Goal: Task Accomplishment & Management: Manage account settings

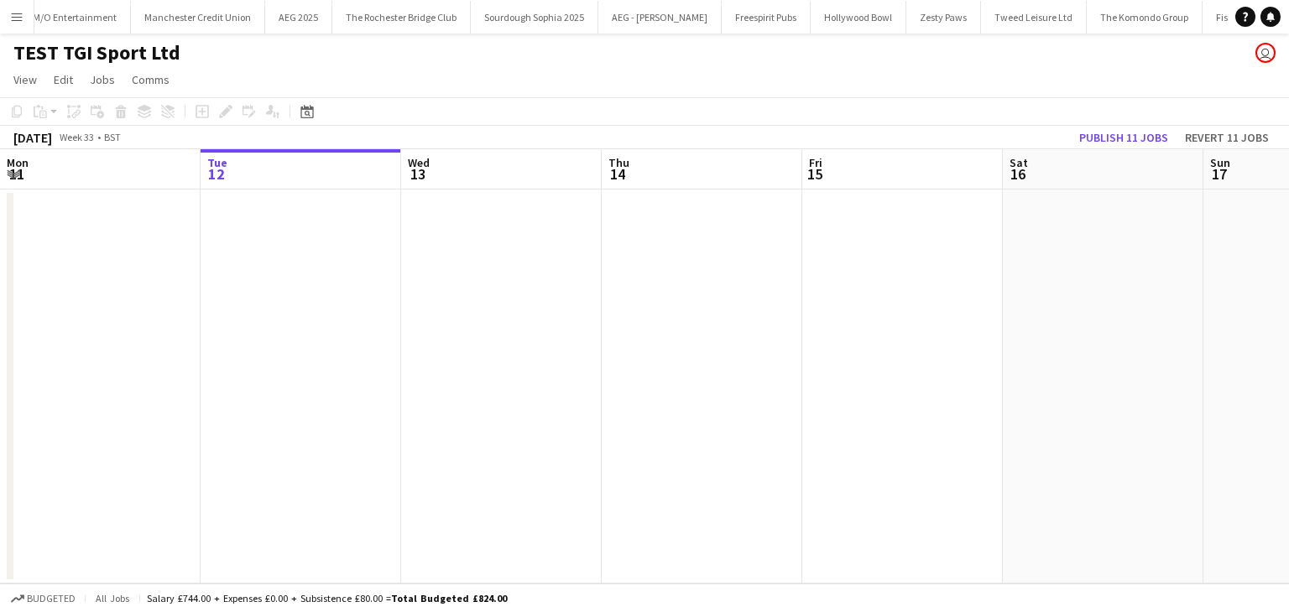
scroll to position [0, 5809]
click at [2, 21] on button "Menu" at bounding box center [17, 17] width 34 height 34
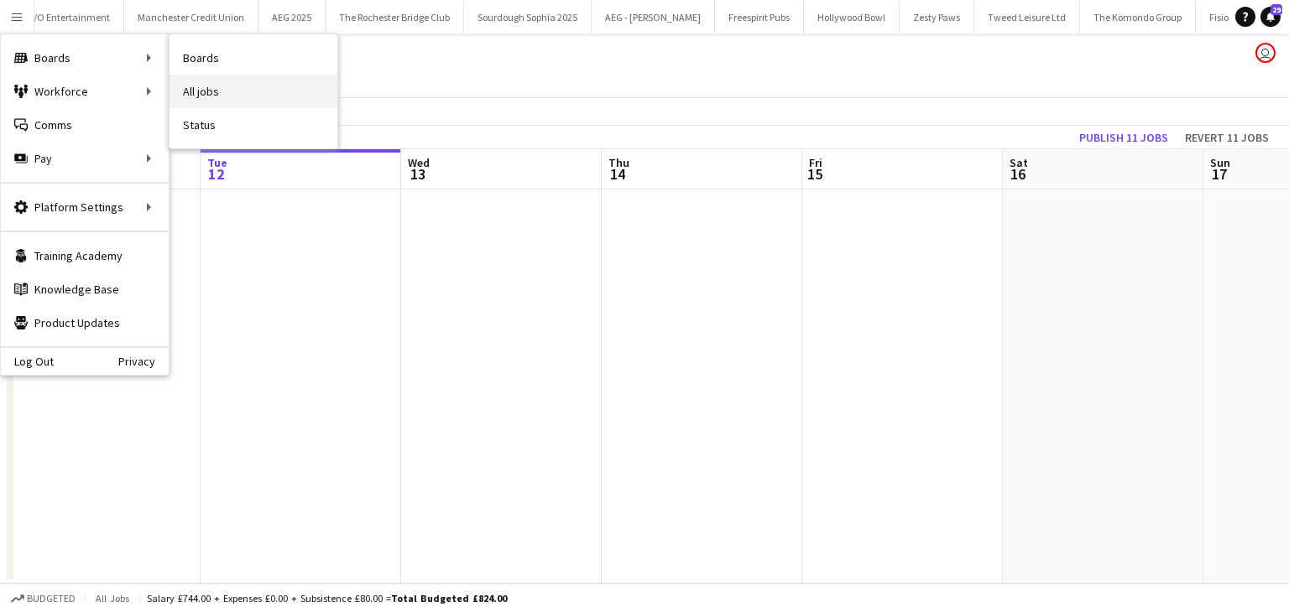
click at [236, 87] on link "All jobs" at bounding box center [253, 92] width 168 height 34
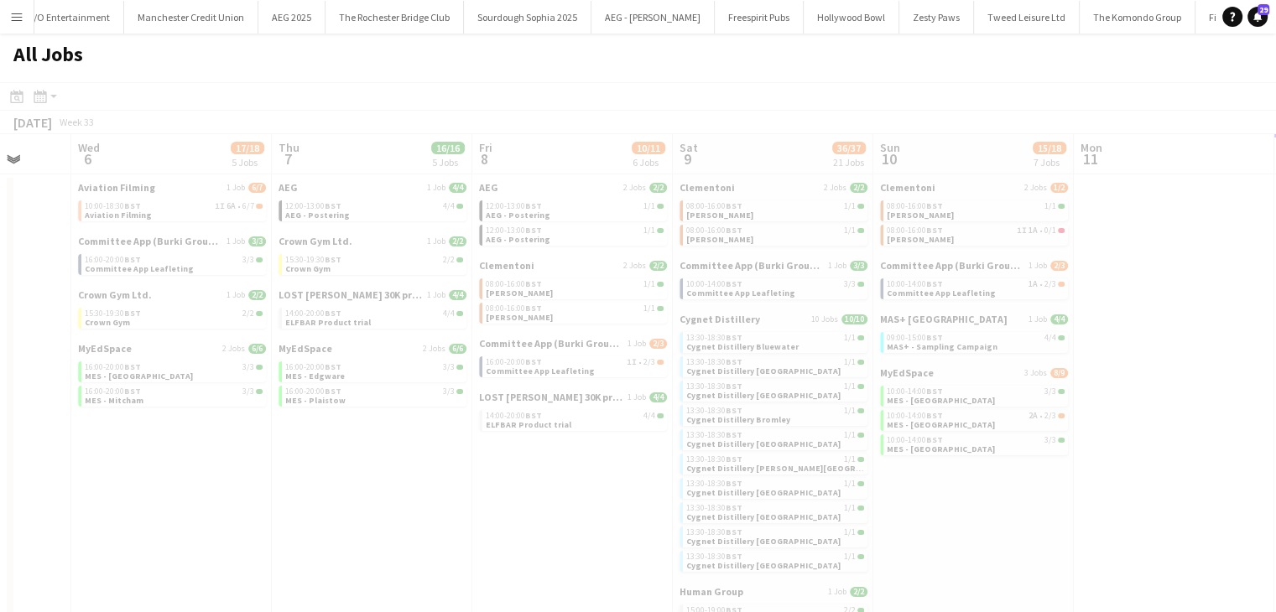
scroll to position [0, 484]
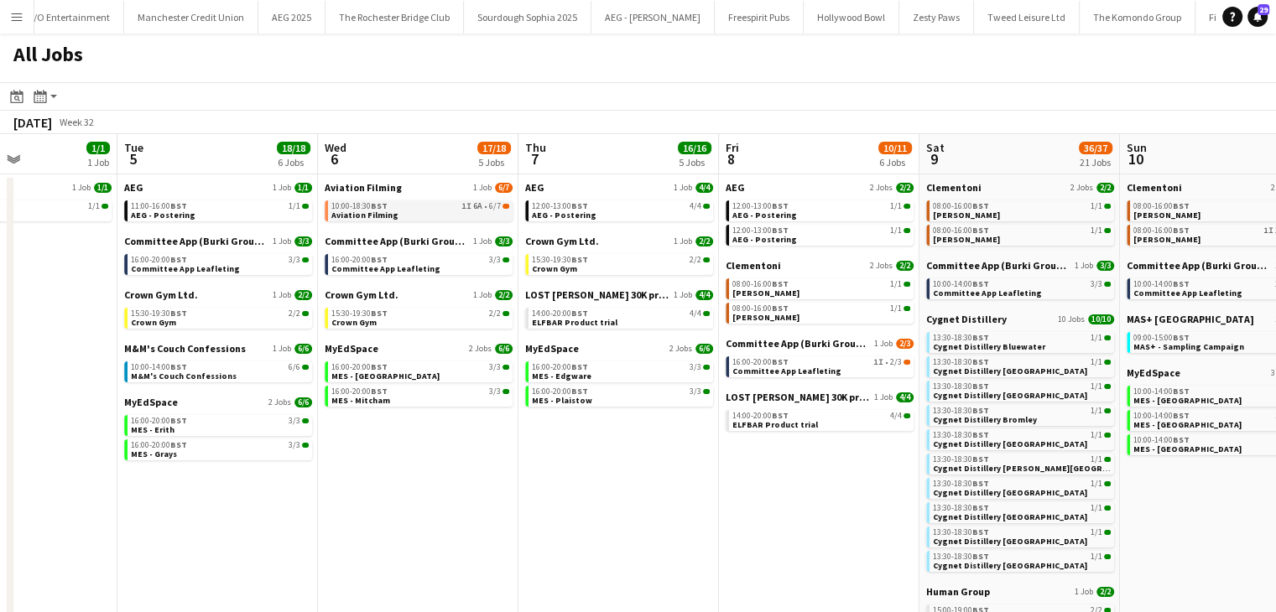
click at [362, 211] on span "Aviation Filming" at bounding box center [364, 215] width 67 height 11
click at [330, 189] on span "Aviation Filming" at bounding box center [363, 187] width 77 height 13
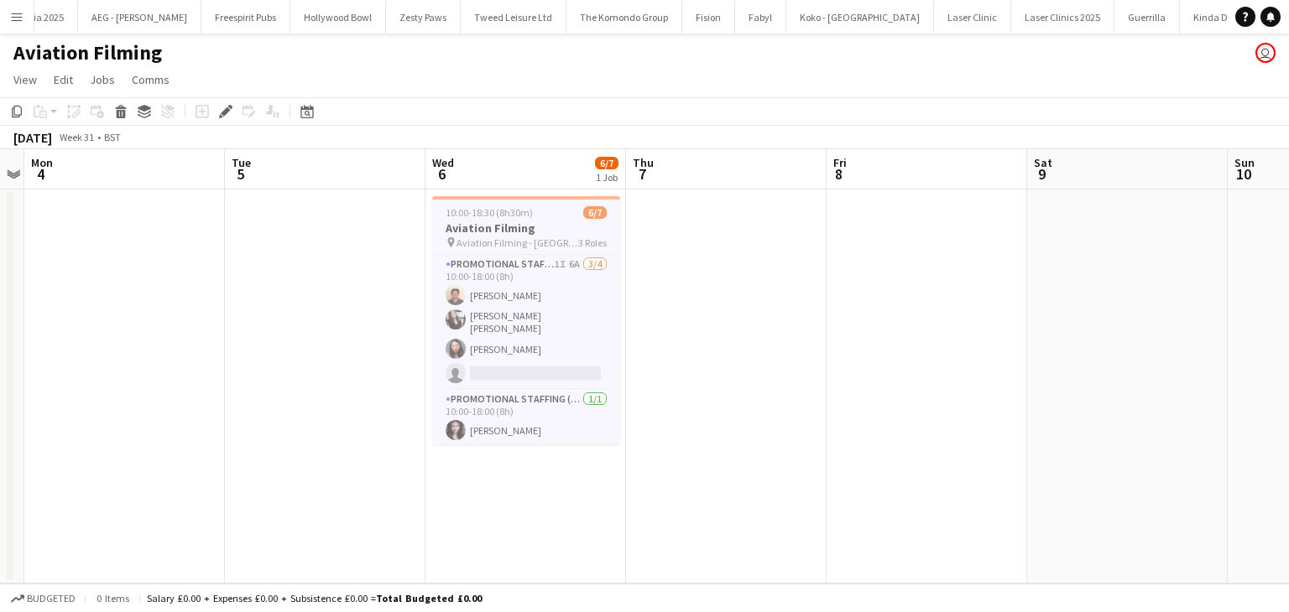
scroll to position [0, 7369]
click at [471, 232] on h3 "Aviation Filming" at bounding box center [526, 228] width 188 height 15
click at [483, 217] on span "10:00-18:30 (8h30m)" at bounding box center [488, 212] width 87 height 13
click at [225, 105] on icon "Edit" at bounding box center [225, 111] width 13 height 13
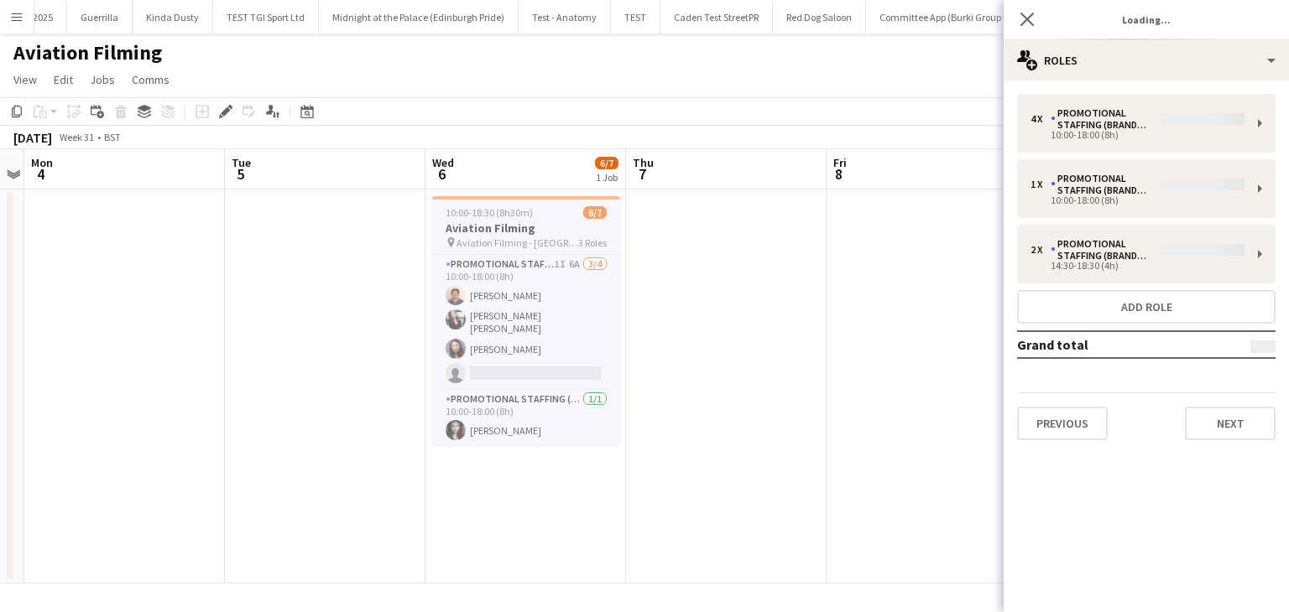
click at [1137, 110] on div "4 x Promotional Staffing (Brand Ambassadors) 10:00-18:00 (8h) 1 x Promotional S…" at bounding box center [1145, 267] width 285 height 346
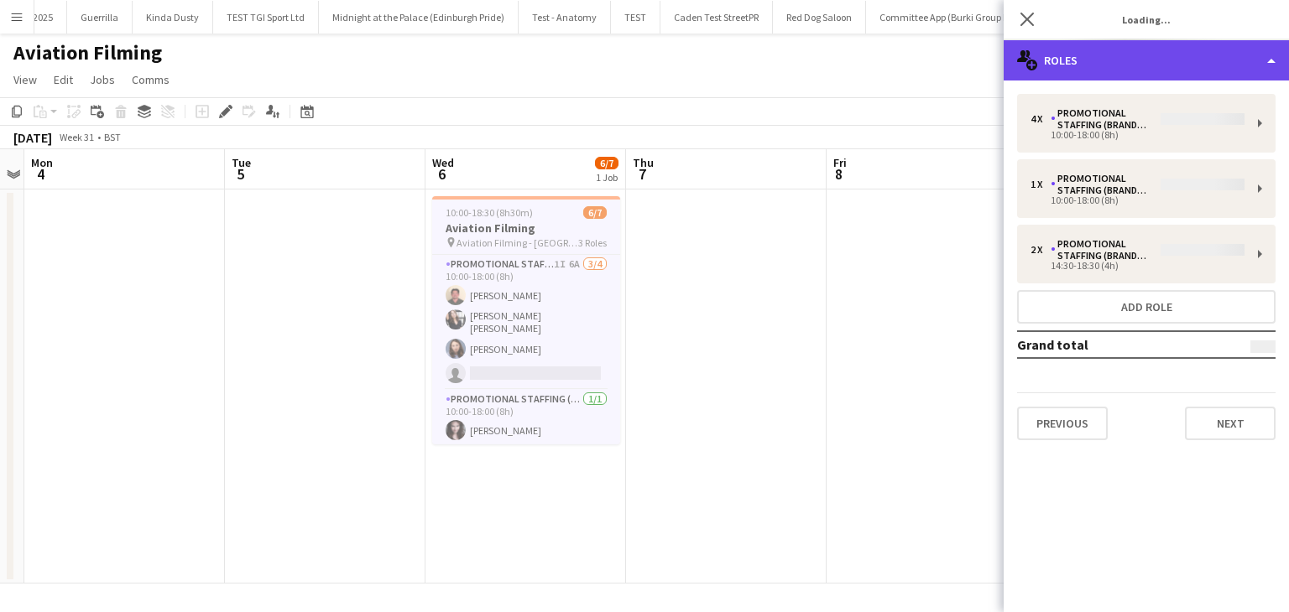
click at [1128, 66] on div "multiple-users-add Roles" at bounding box center [1145, 60] width 285 height 40
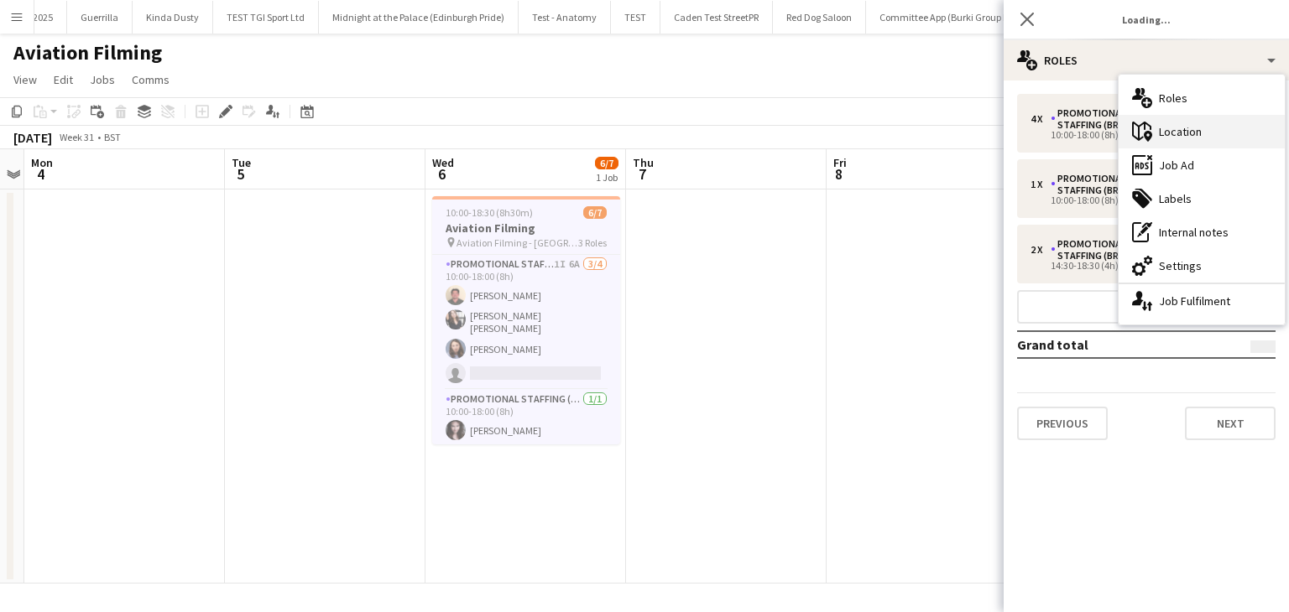
click at [1161, 125] on div "maps-pin-1 Location" at bounding box center [1201, 132] width 166 height 34
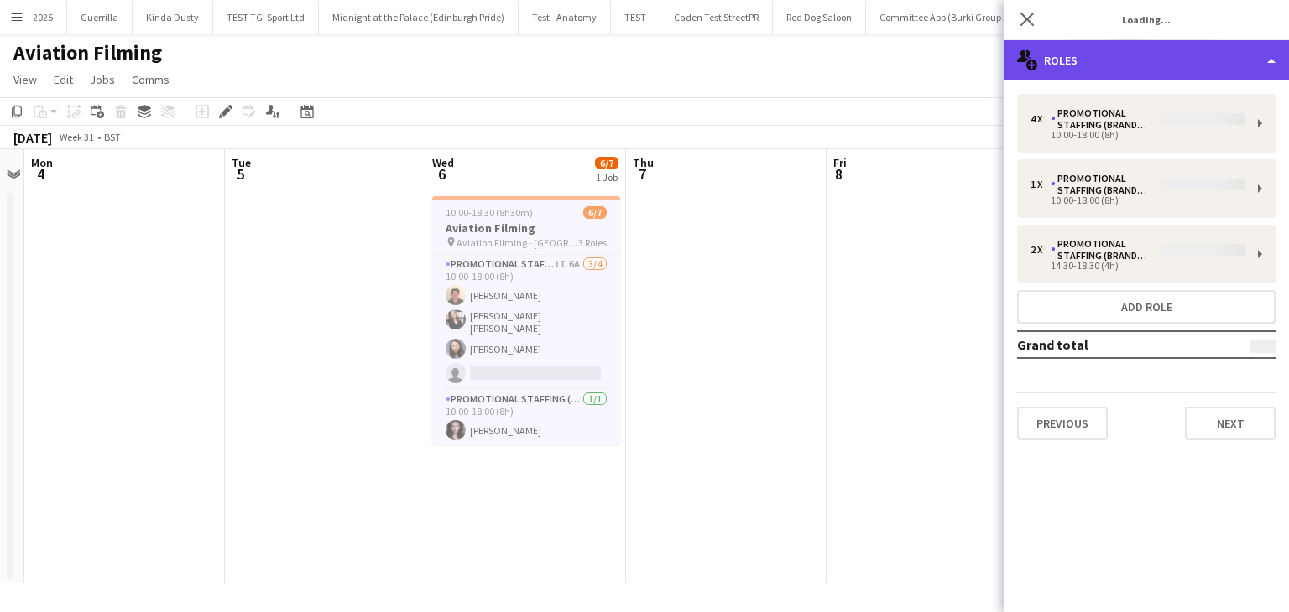
click at [1114, 67] on div "multiple-users-add Roles" at bounding box center [1145, 60] width 285 height 40
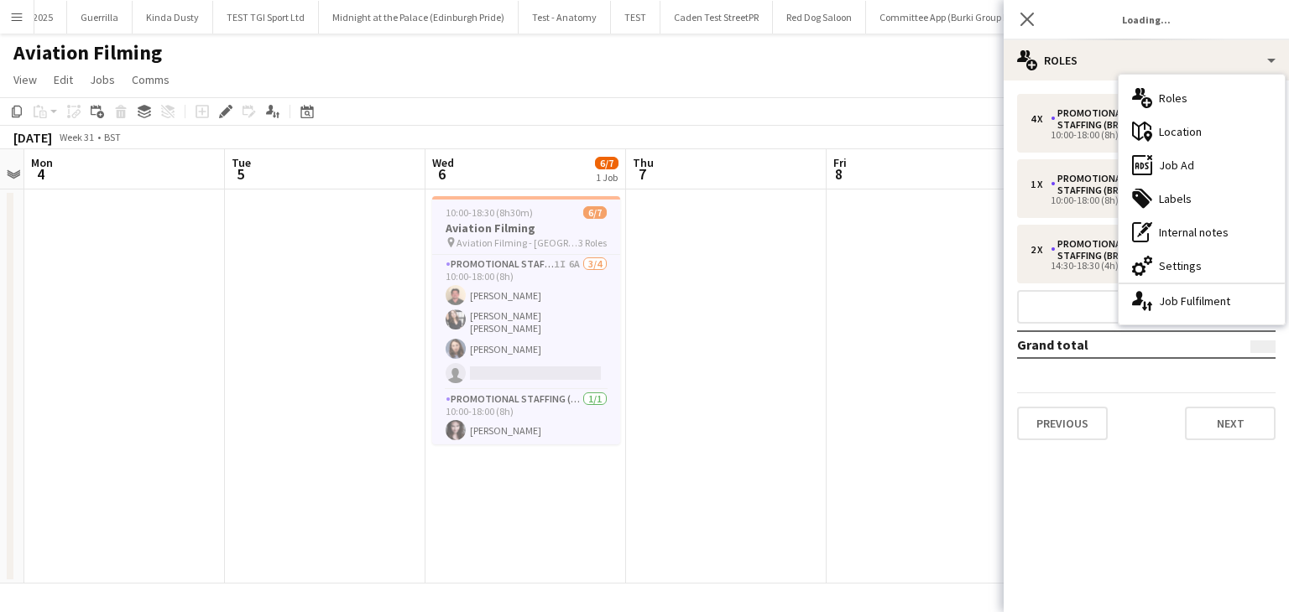
click at [799, 98] on app-toolbar "Copy Paste Paste Ctrl+V Paste with crew Ctrl+Shift+V Paste linked Job Add linke…" at bounding box center [644, 111] width 1289 height 29
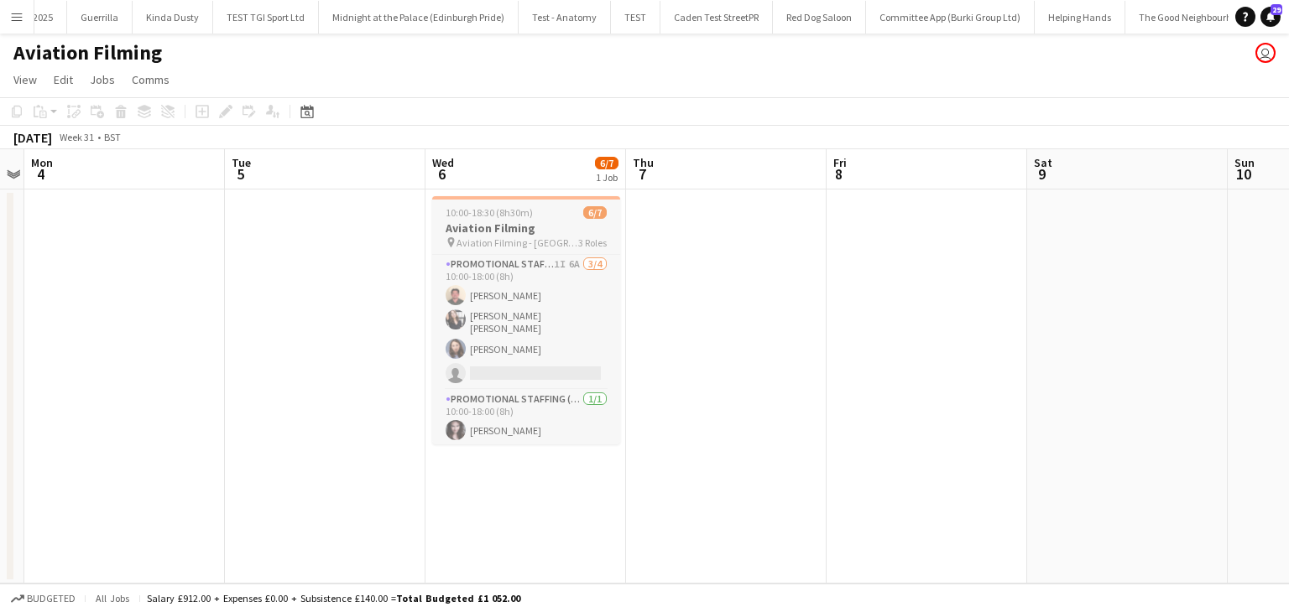
click at [483, 245] on span "Aviation Filming - [GEOGRAPHIC_DATA]" at bounding box center [517, 243] width 122 height 13
click at [225, 117] on icon "Edit" at bounding box center [225, 111] width 13 height 13
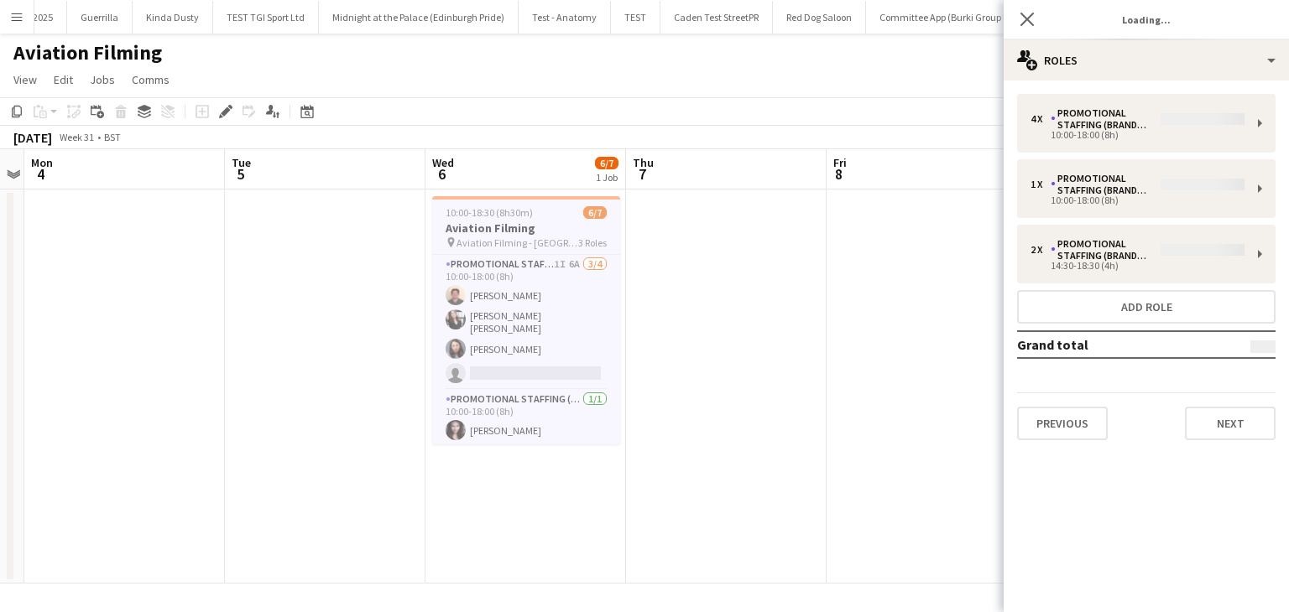
click at [1107, 143] on div "4 x Promotional Staffing (Brand Ambassadors) 10:00-18:00 (8h) 1 x Promotional S…" at bounding box center [1145, 267] width 285 height 346
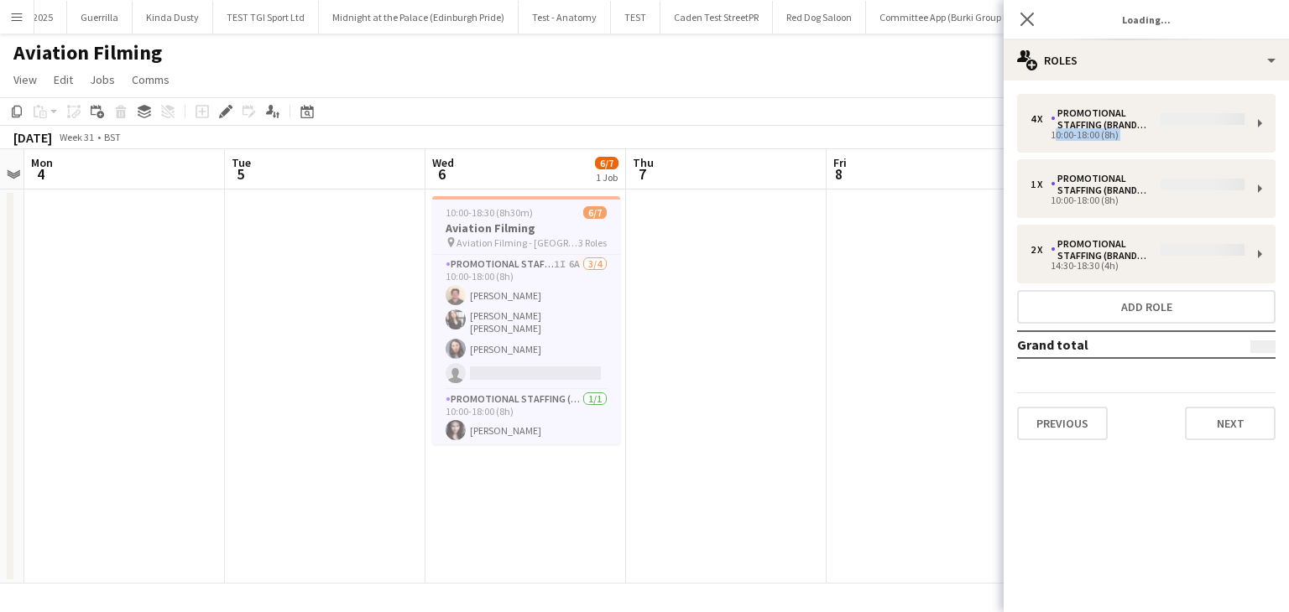
click at [1107, 143] on div "4 x Promotional Staffing (Brand Ambassadors) 10:00-18:00 (8h) 1 x Promotional S…" at bounding box center [1145, 267] width 285 height 346
click at [1039, 124] on div "4 x Promotional Staffing (Brand Ambassadors) 10:00-18:00 (8h) 1 x Promotional S…" at bounding box center [1145, 267] width 285 height 346
click at [1034, 150] on div "4 x Promotional Staffing (Brand Ambassadors) 10:00-18:00 (8h) 1 x Promotional S…" at bounding box center [1145, 267] width 285 height 346
click at [529, 250] on app-job-card "10:00-18:30 (8h30m) 6/7 Aviation Filming pin Aviation Filming - Surrey 3 Roles …" at bounding box center [526, 320] width 188 height 248
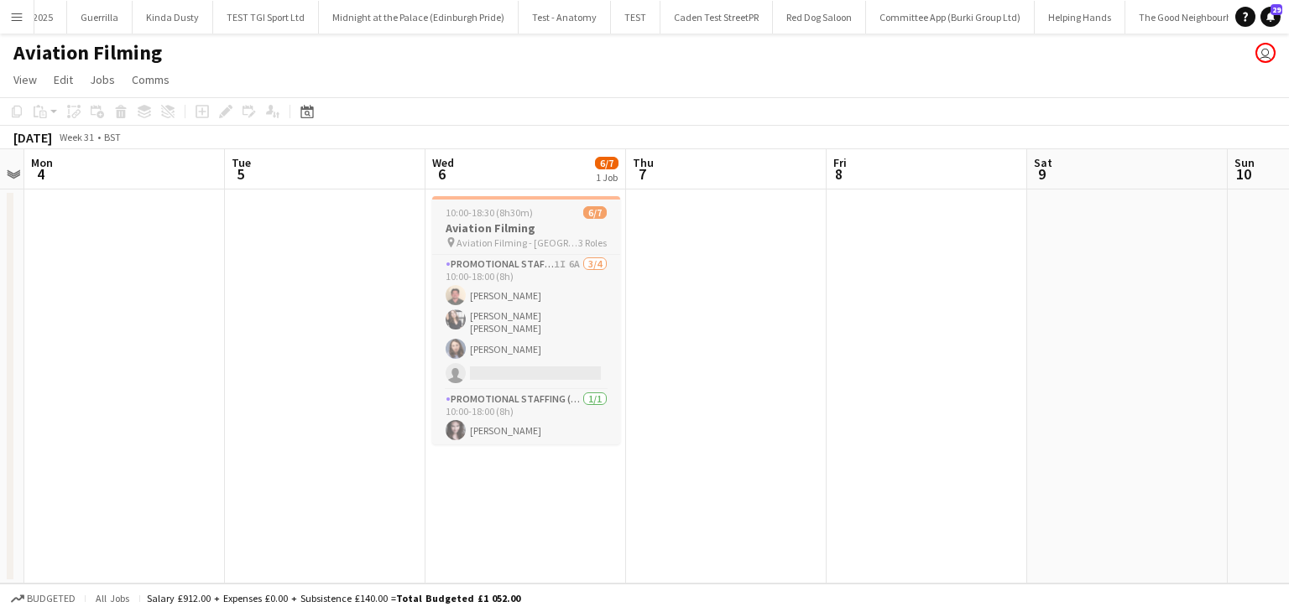
click at [528, 242] on span "Aviation Filming - [GEOGRAPHIC_DATA]" at bounding box center [517, 243] width 122 height 13
click at [222, 113] on icon at bounding box center [225, 111] width 9 height 9
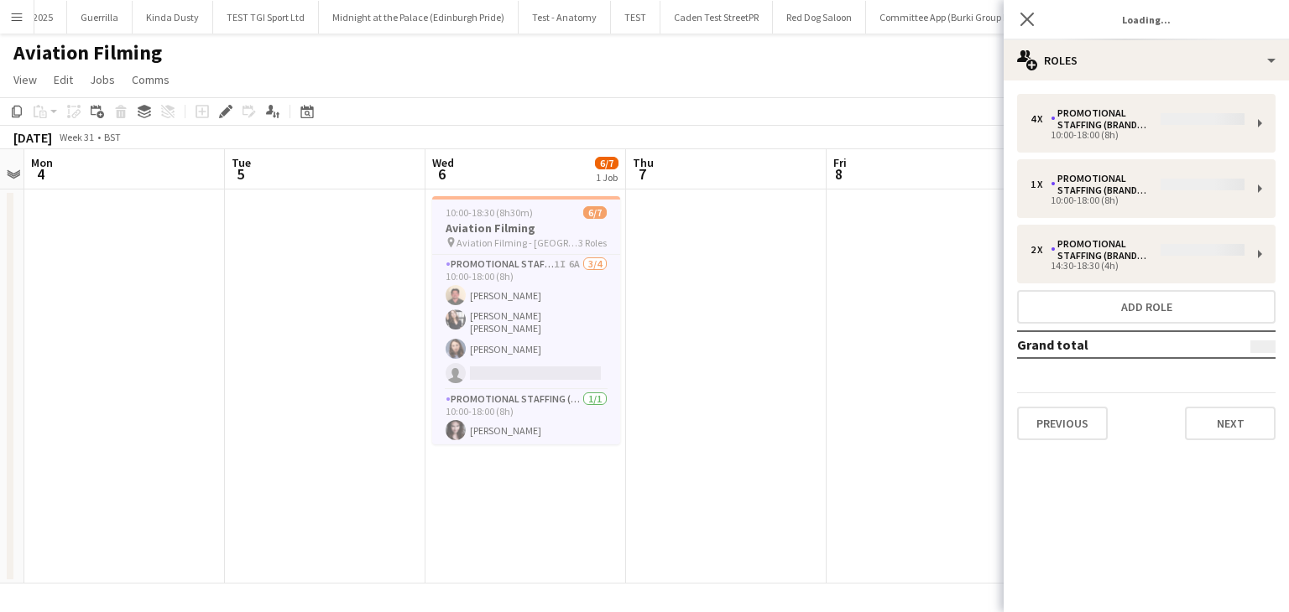
click at [1228, 131] on div "4 x Promotional Staffing (Brand Ambassadors) 10:00-18:00 (8h) 1 x Promotional S…" at bounding box center [1145, 267] width 285 height 346
click at [1257, 118] on div "4 x Promotional Staffing (Brand Ambassadors) 10:00-18:00 (8h) 1 x Promotional S…" at bounding box center [1145, 267] width 285 height 346
click at [1244, 180] on div "4 x Promotional Staffing (Brand Ambassadors) 10:00-18:00 (8h) 1 x Promotional S…" at bounding box center [1145, 267] width 285 height 346
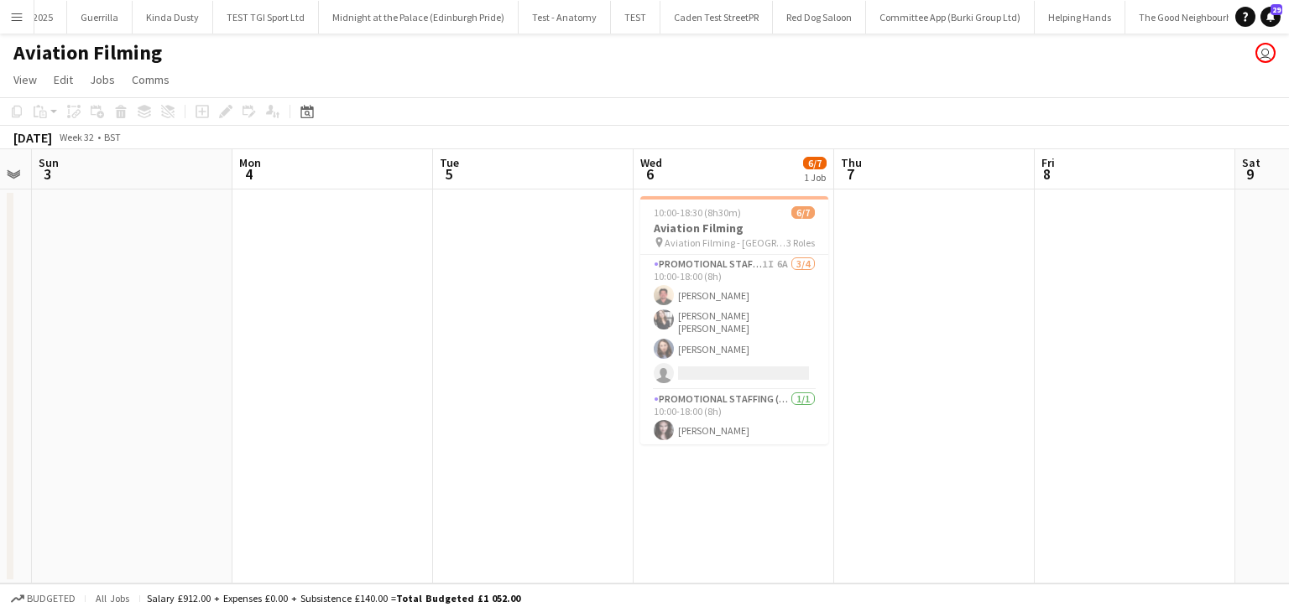
scroll to position [0, 430]
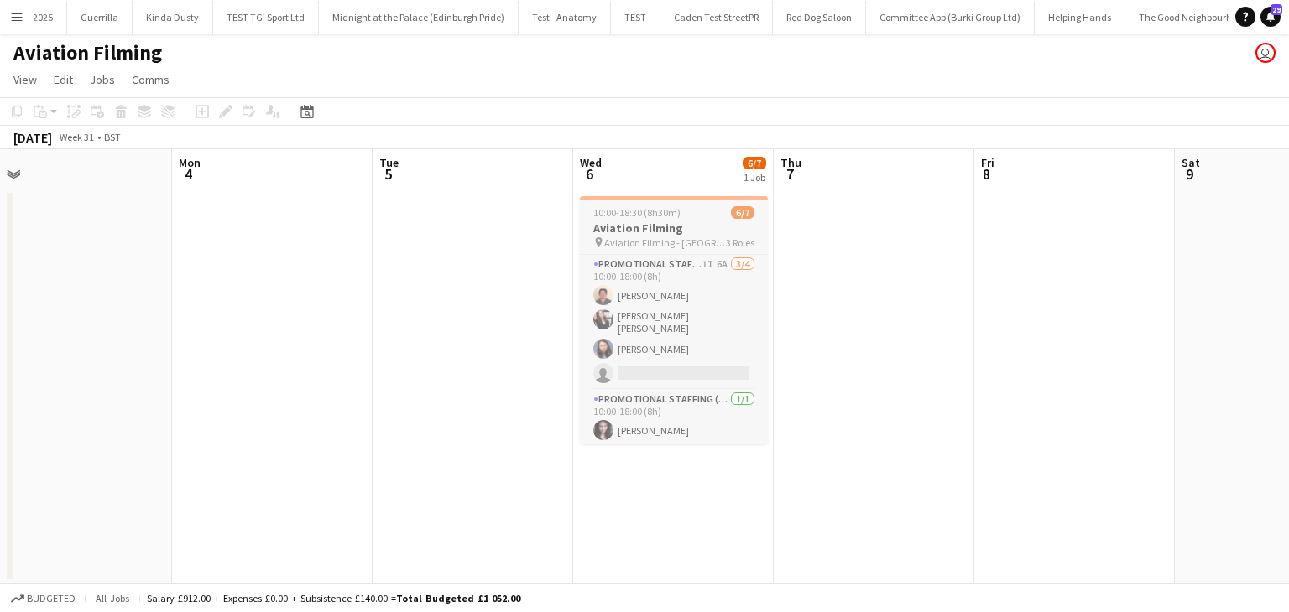
click at [670, 242] on span "Aviation Filming - [GEOGRAPHIC_DATA]" at bounding box center [665, 243] width 122 height 13
click at [221, 118] on icon "Edit" at bounding box center [225, 111] width 13 height 13
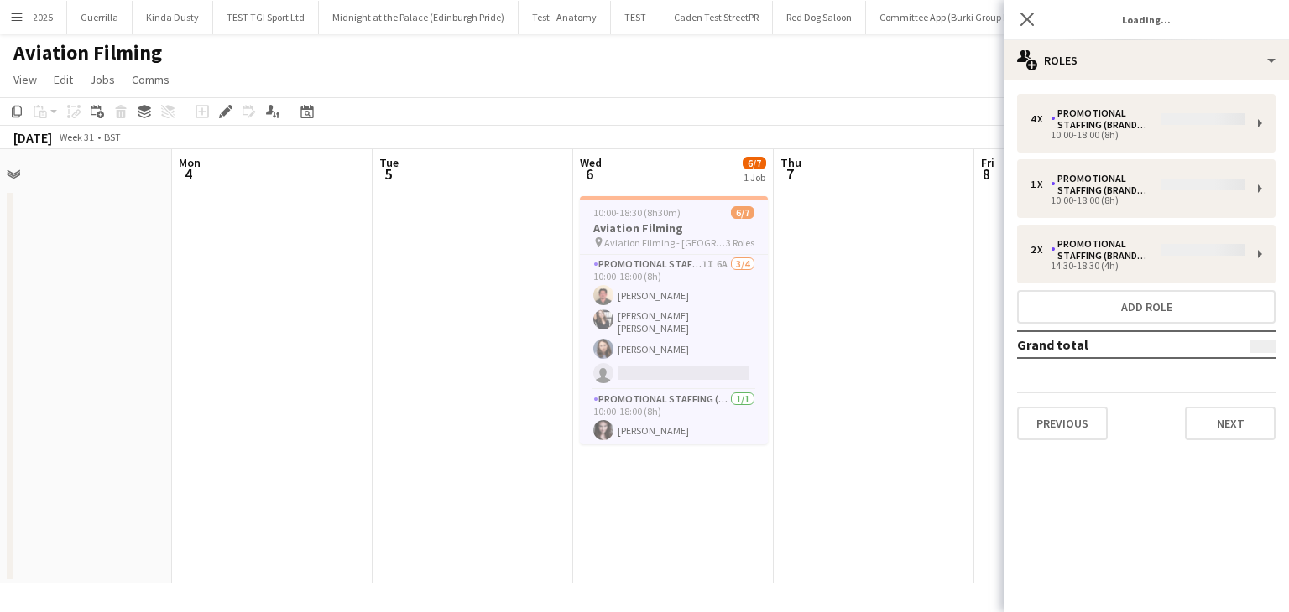
click at [1113, 112] on div "4 x Promotional Staffing (Brand Ambassadors) 10:00-18:00 (8h) 1 x Promotional S…" at bounding box center [1145, 267] width 285 height 346
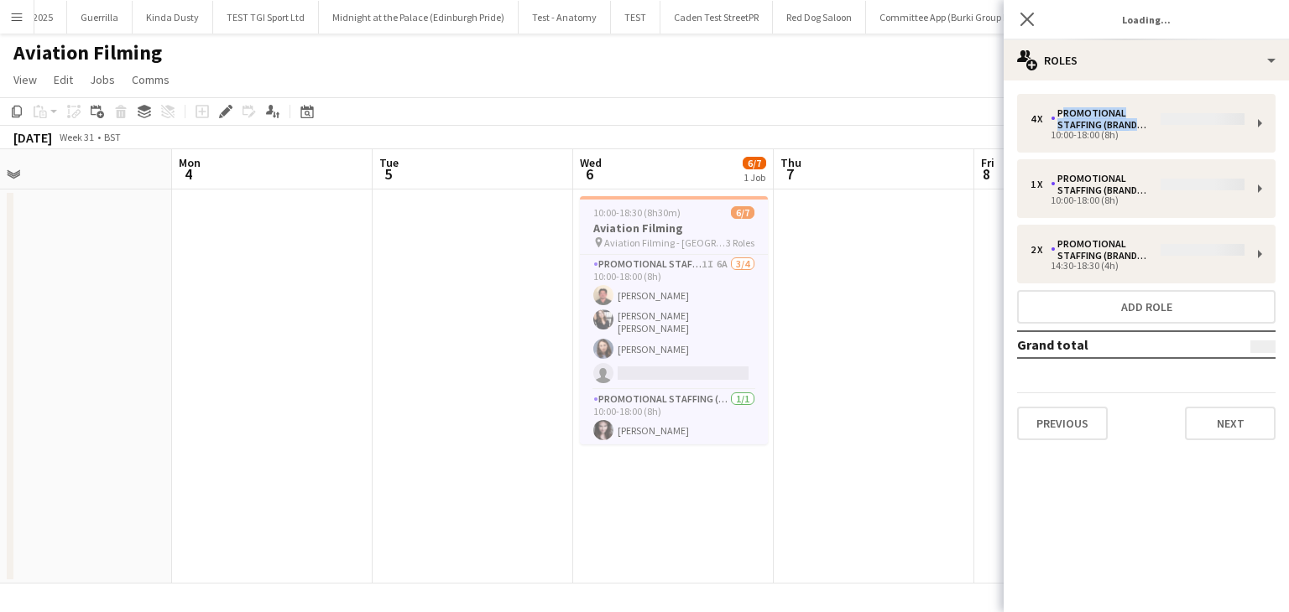
click at [1113, 112] on div "4 x Promotional Staffing (Brand Ambassadors) 10:00-18:00 (8h) 1 x Promotional S…" at bounding box center [1145, 267] width 285 height 346
